Goal: Find specific page/section: Find specific page/section

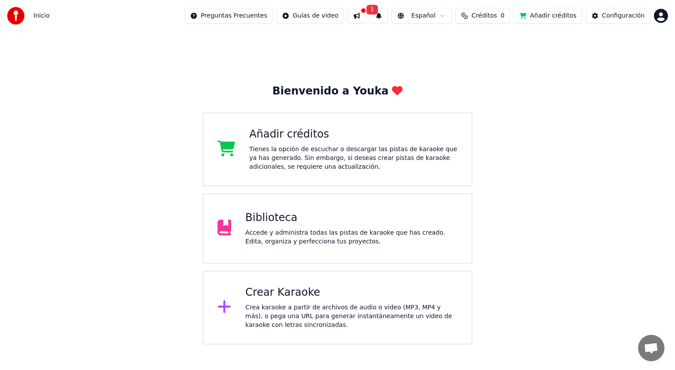
click at [358, 222] on div "Biblioteca" at bounding box center [351, 218] width 212 height 14
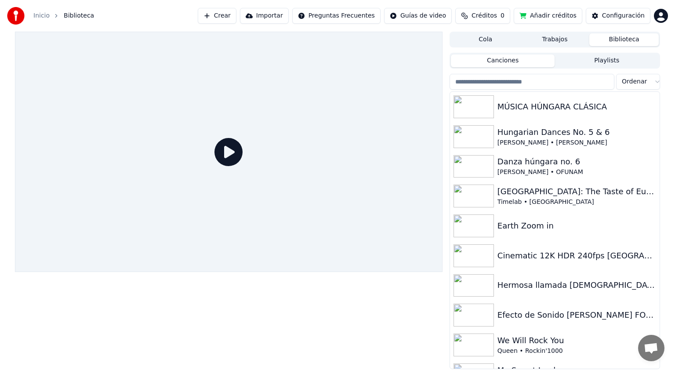
click at [281, 12] on button "Importar" at bounding box center [264, 16] width 49 height 16
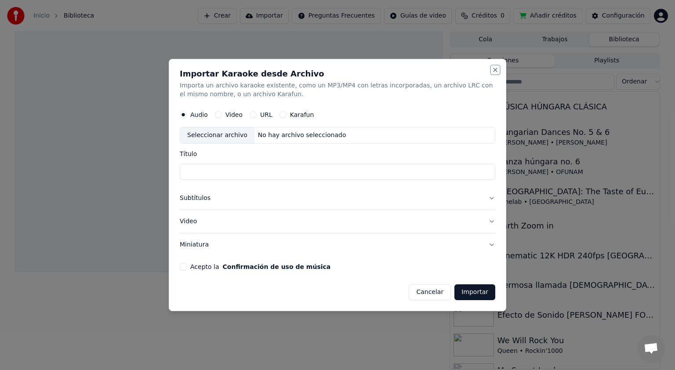
click at [496, 69] on button "Close" at bounding box center [495, 69] width 7 height 7
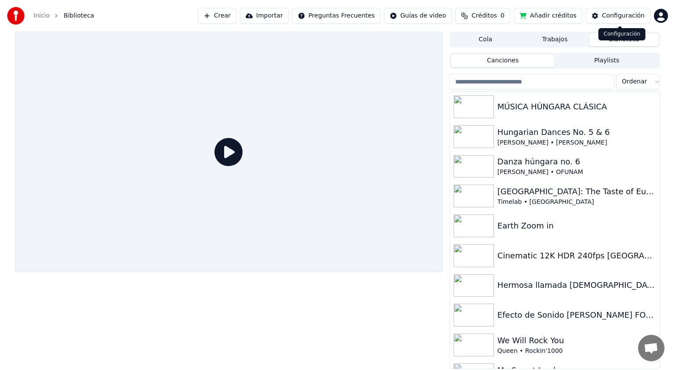
click at [633, 18] on div "Configuración" at bounding box center [623, 15] width 43 height 9
